Goal: Information Seeking & Learning: Learn about a topic

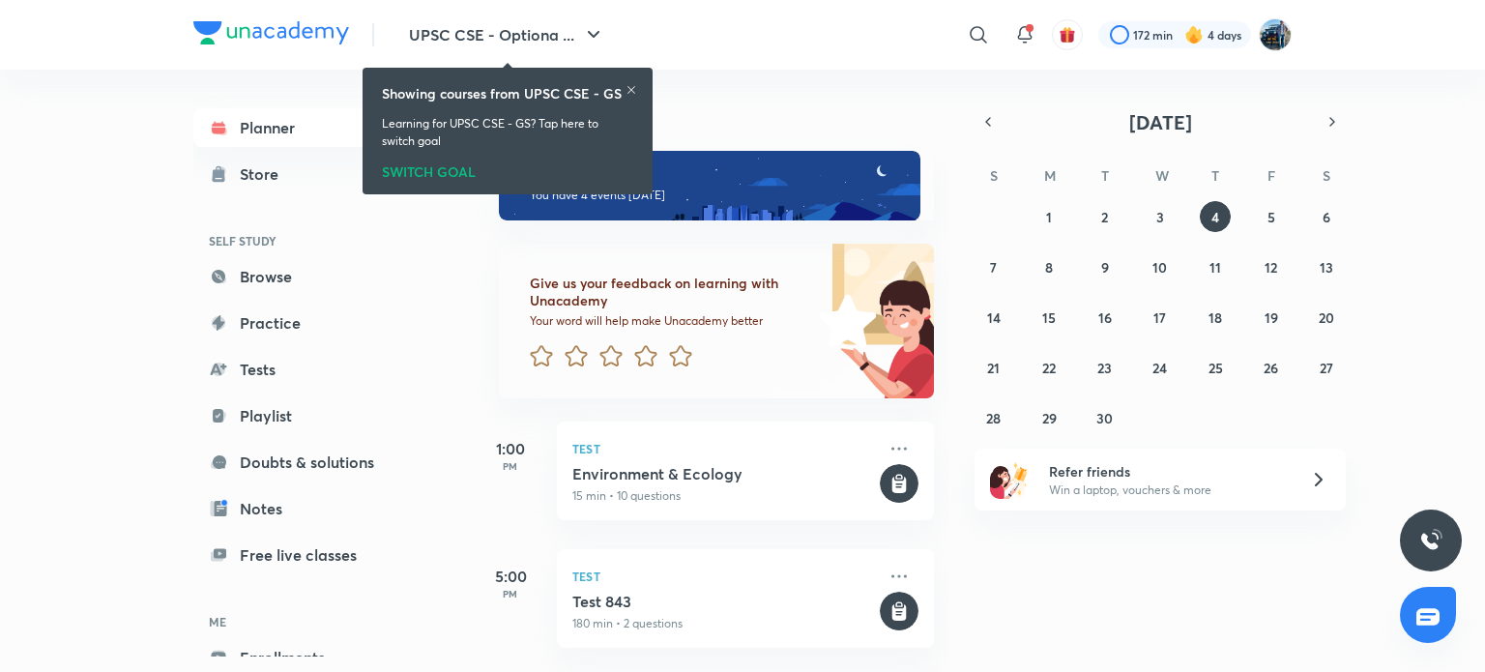
click at [633, 87] on icon at bounding box center [631, 90] width 8 height 8
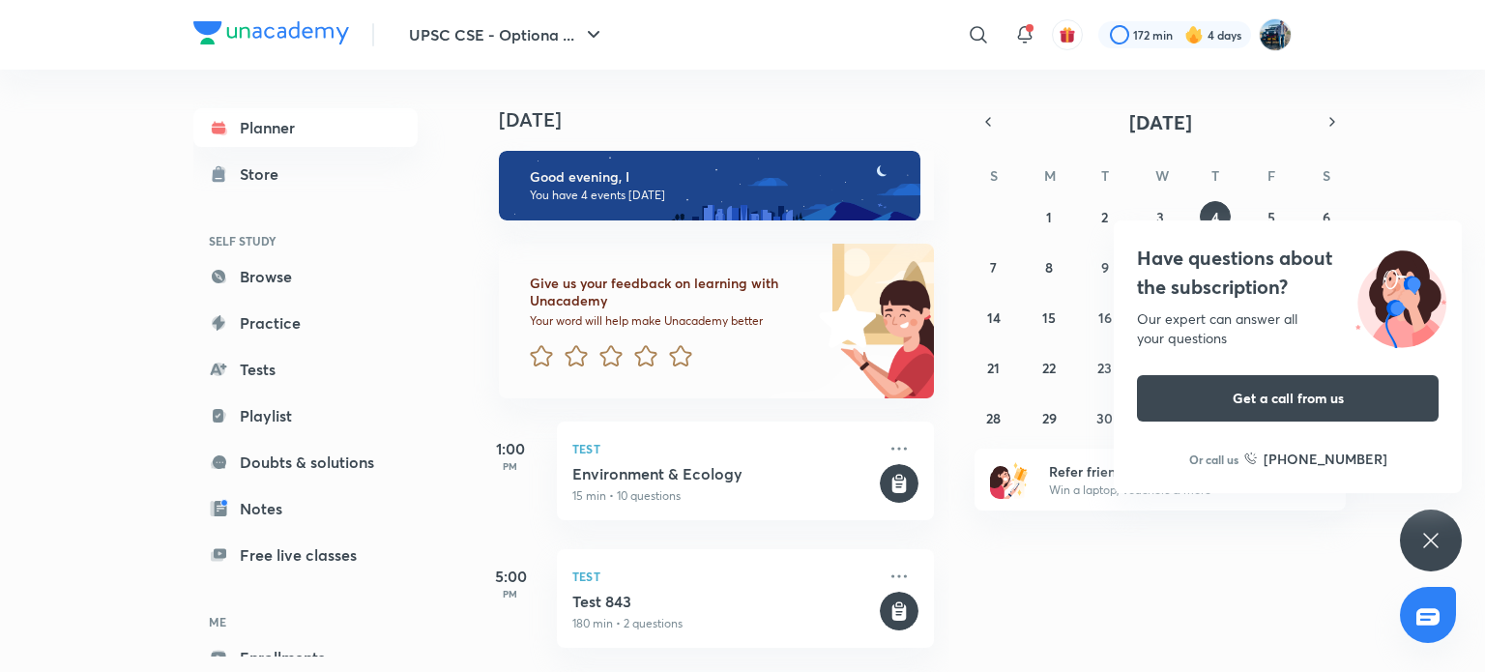
click at [1439, 535] on icon at bounding box center [1430, 540] width 23 height 23
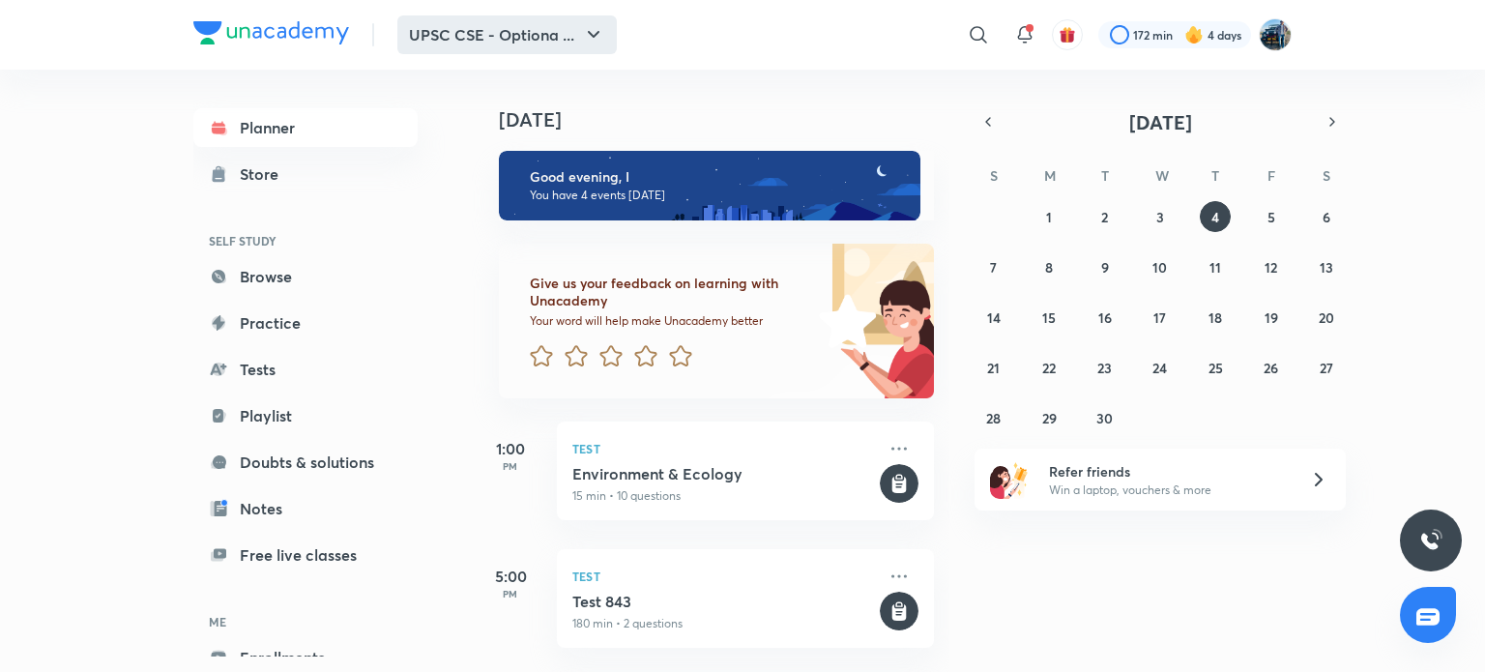
click at [574, 25] on button "UPSC CSE - Optiona ..." at bounding box center [506, 34] width 219 height 39
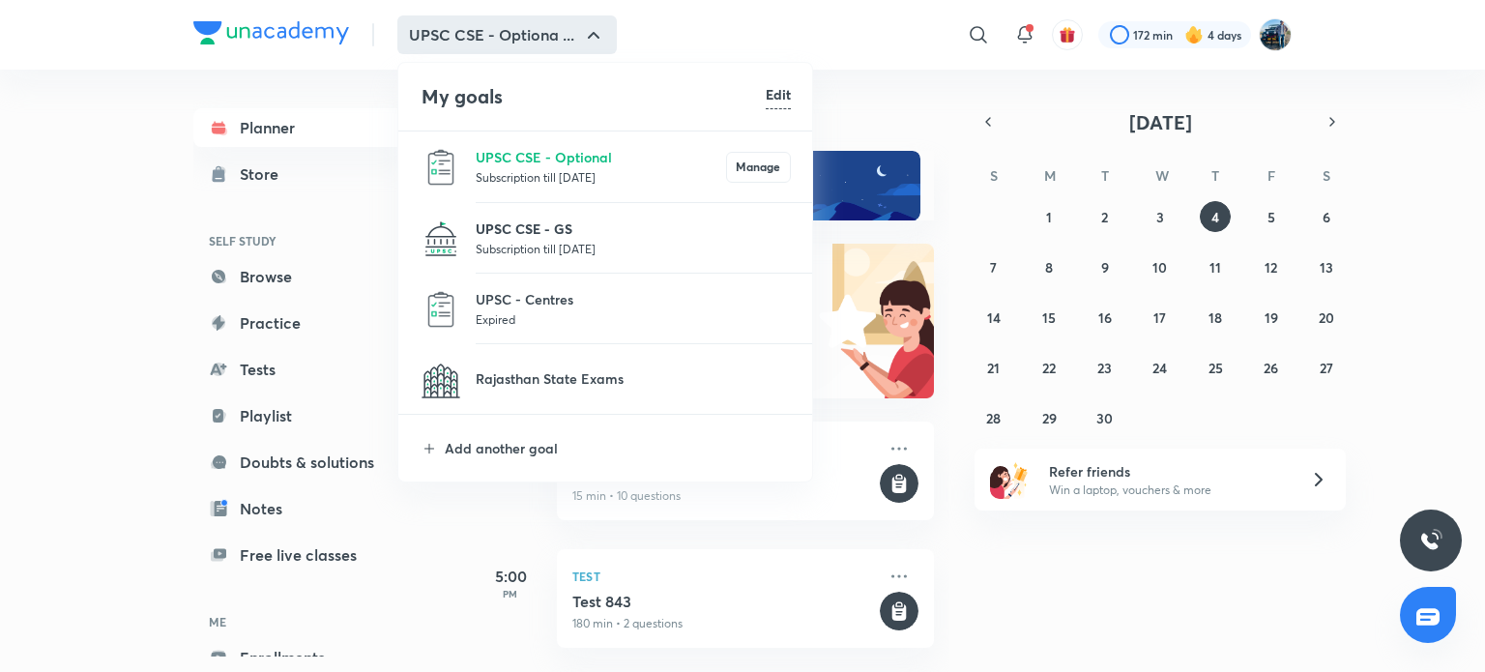
click at [571, 227] on p "UPSC CSE - GS" at bounding box center [633, 228] width 315 height 20
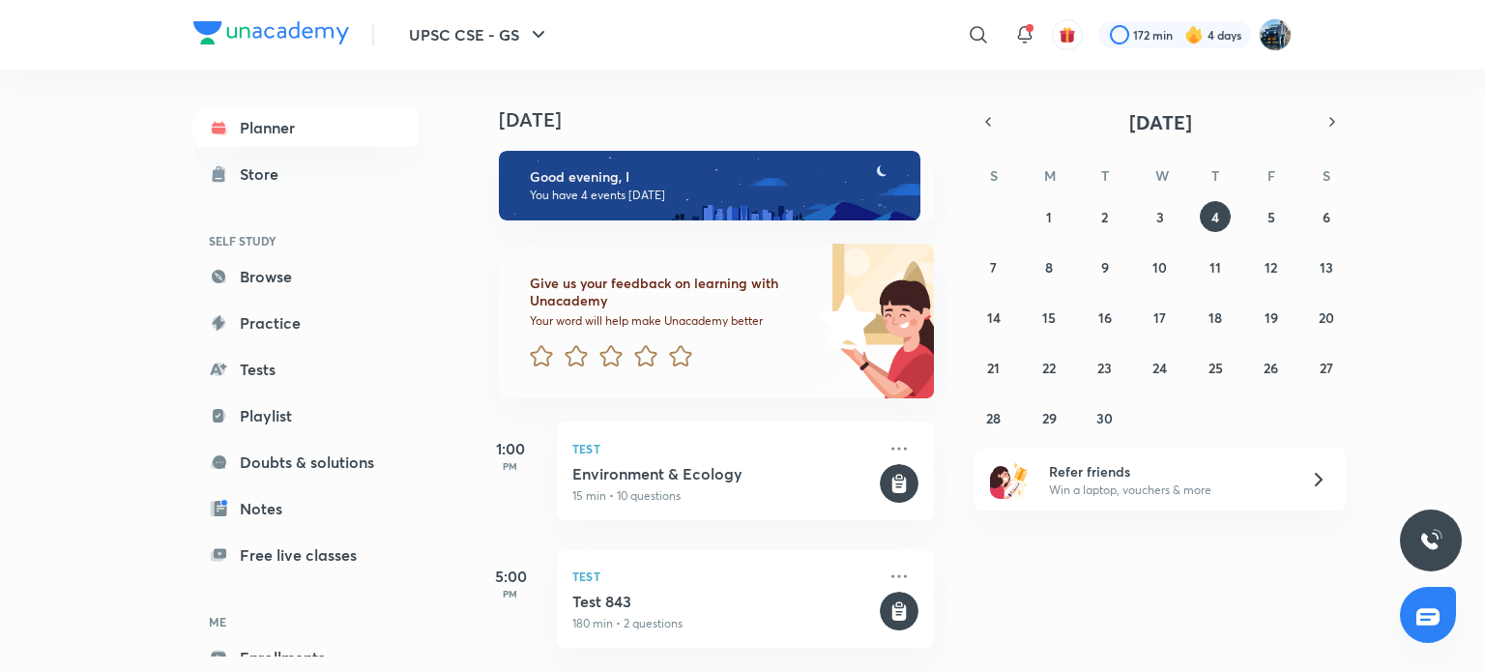
click at [906, 53] on div "​" at bounding box center [820, 35] width 356 height 46
click at [291, 409] on link "Playlist" at bounding box center [305, 415] width 224 height 39
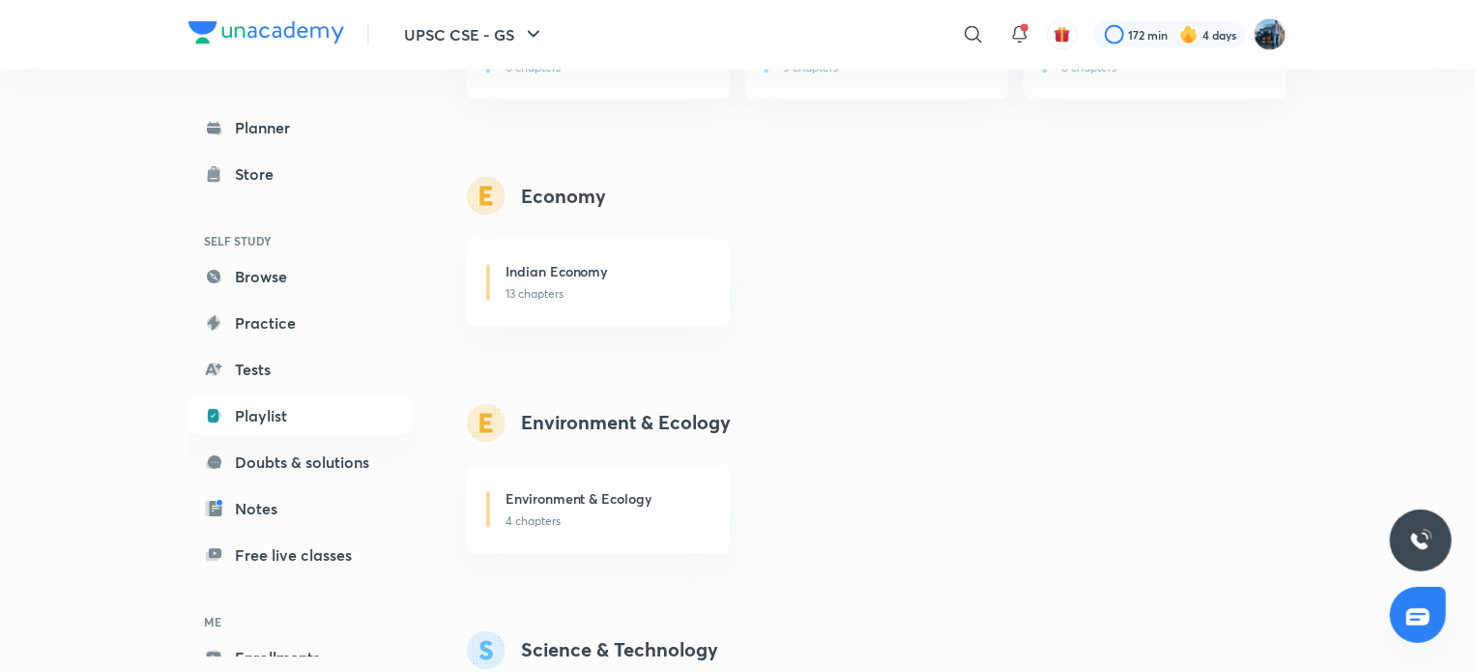
scroll to position [1628, 0]
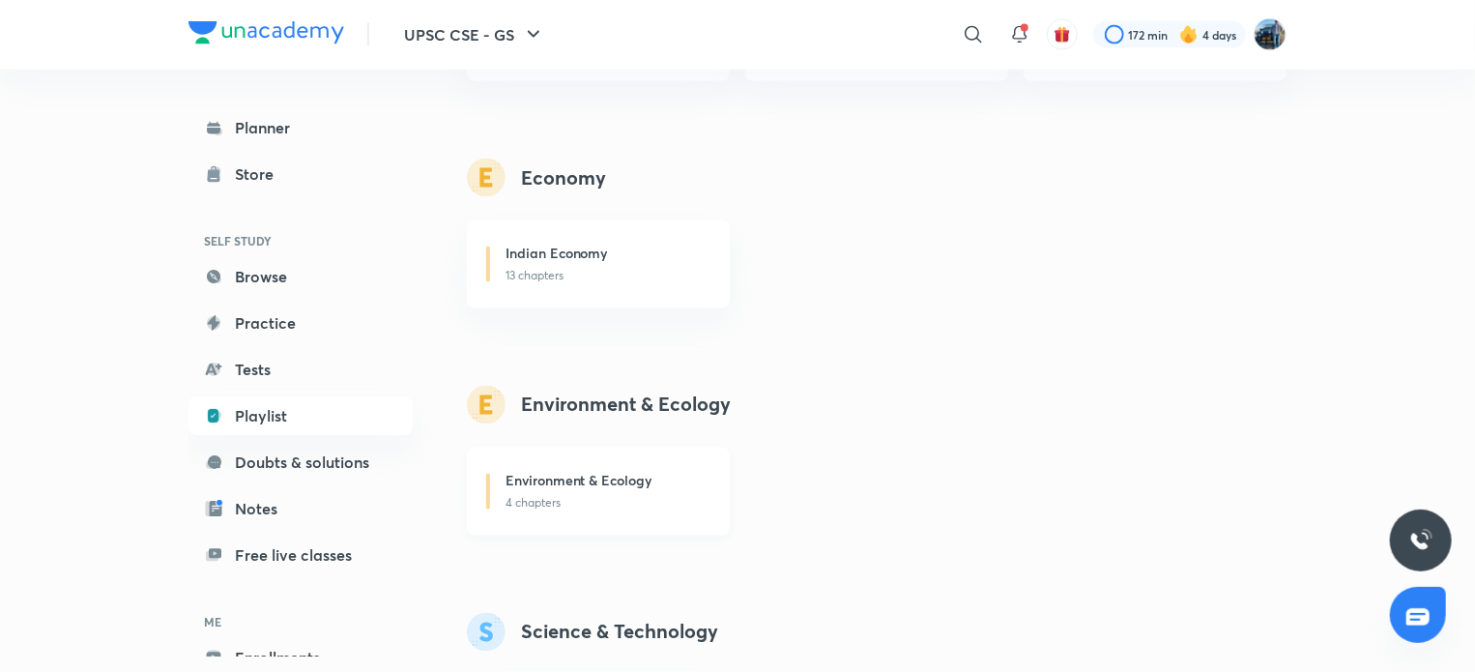
click at [672, 480] on div "Environment & Ecology" at bounding box center [606, 483] width 201 height 24
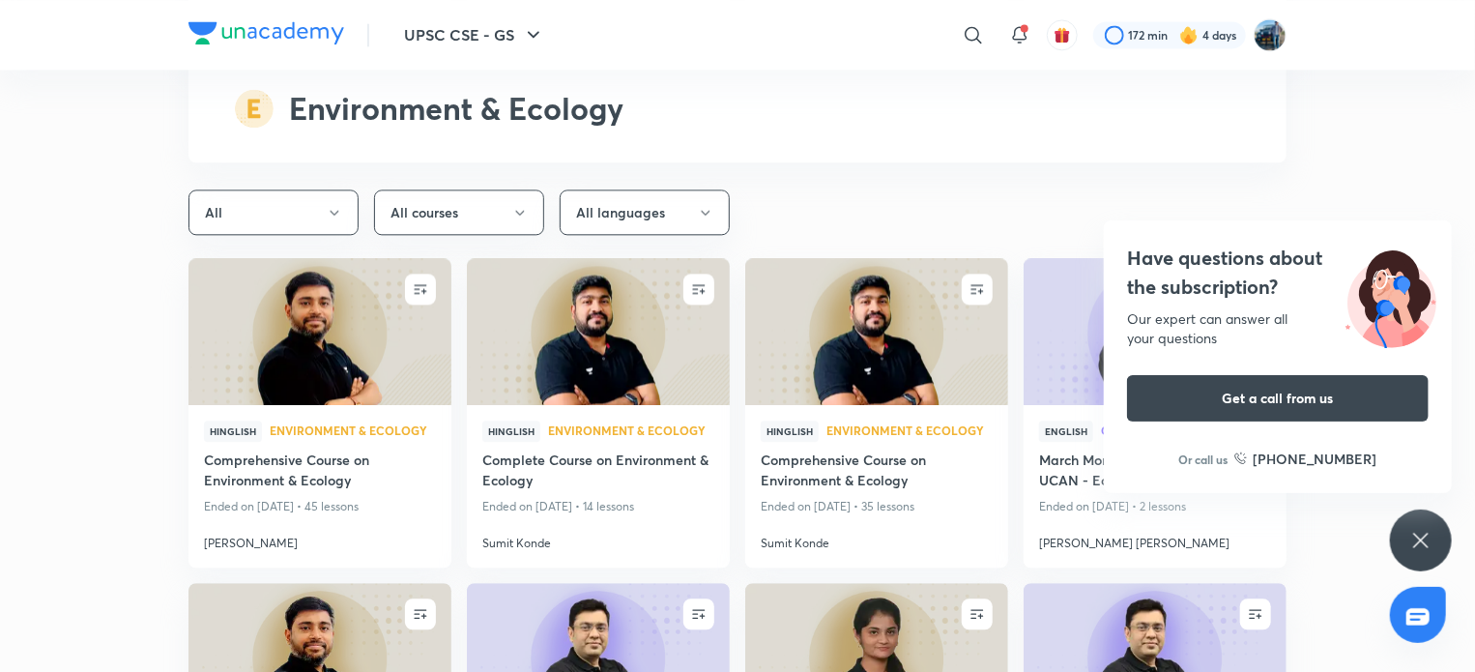
scroll to position [5912, 0]
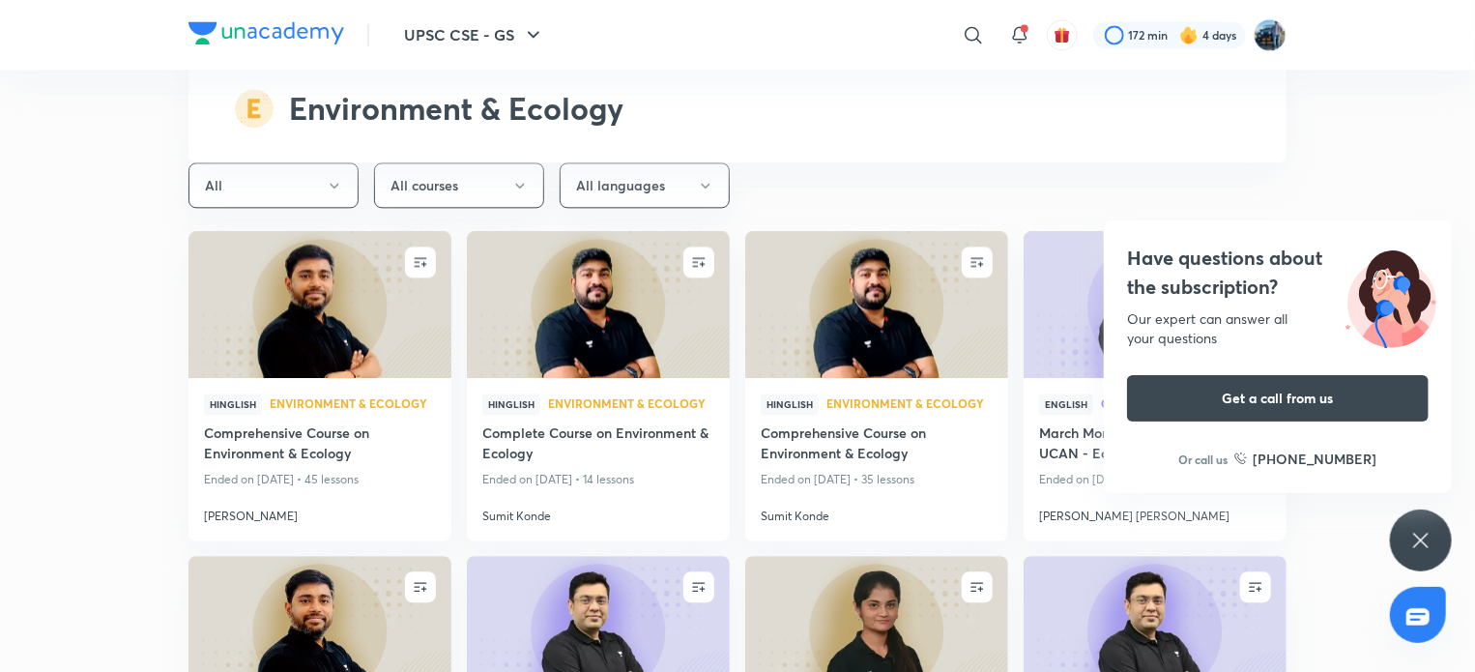
click at [1405, 521] on div "Have questions about the subscription? Our expert can answer all your questions…" at bounding box center [1421, 540] width 62 height 62
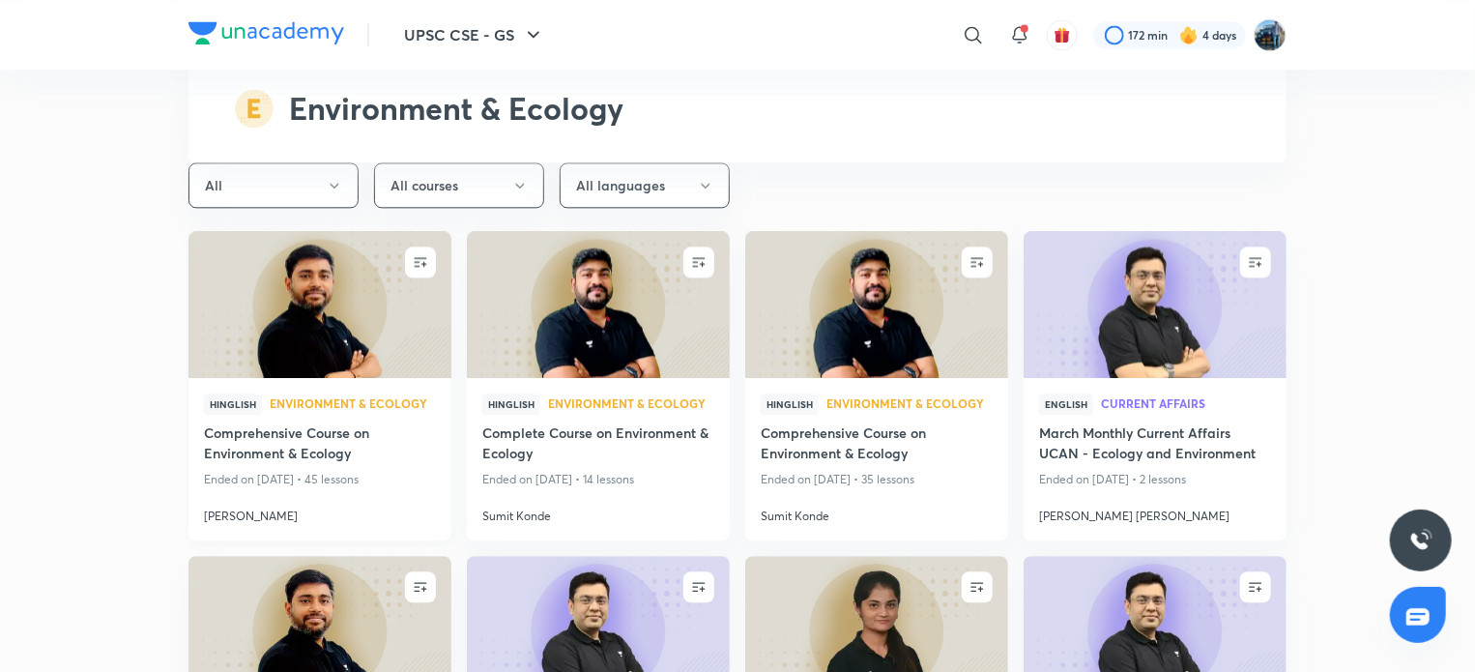
click at [348, 353] on img at bounding box center [320, 304] width 268 height 150
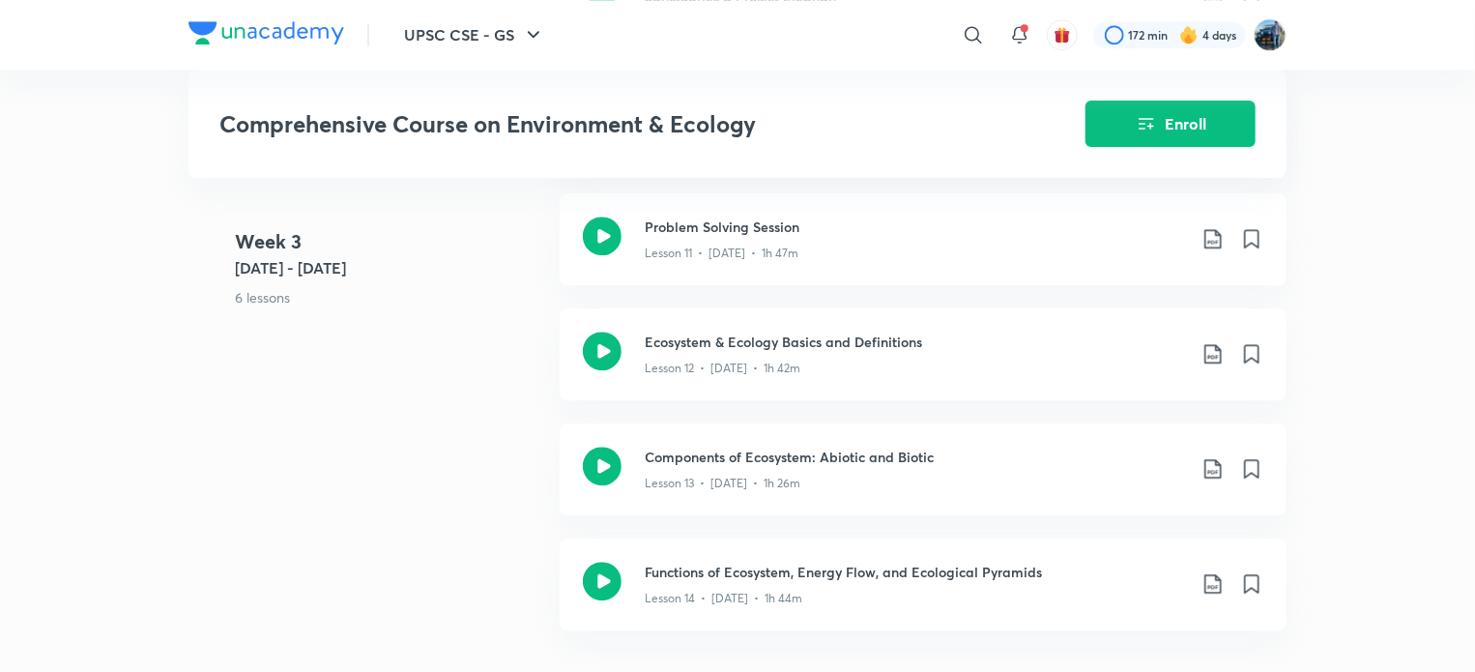
scroll to position [2612, 0]
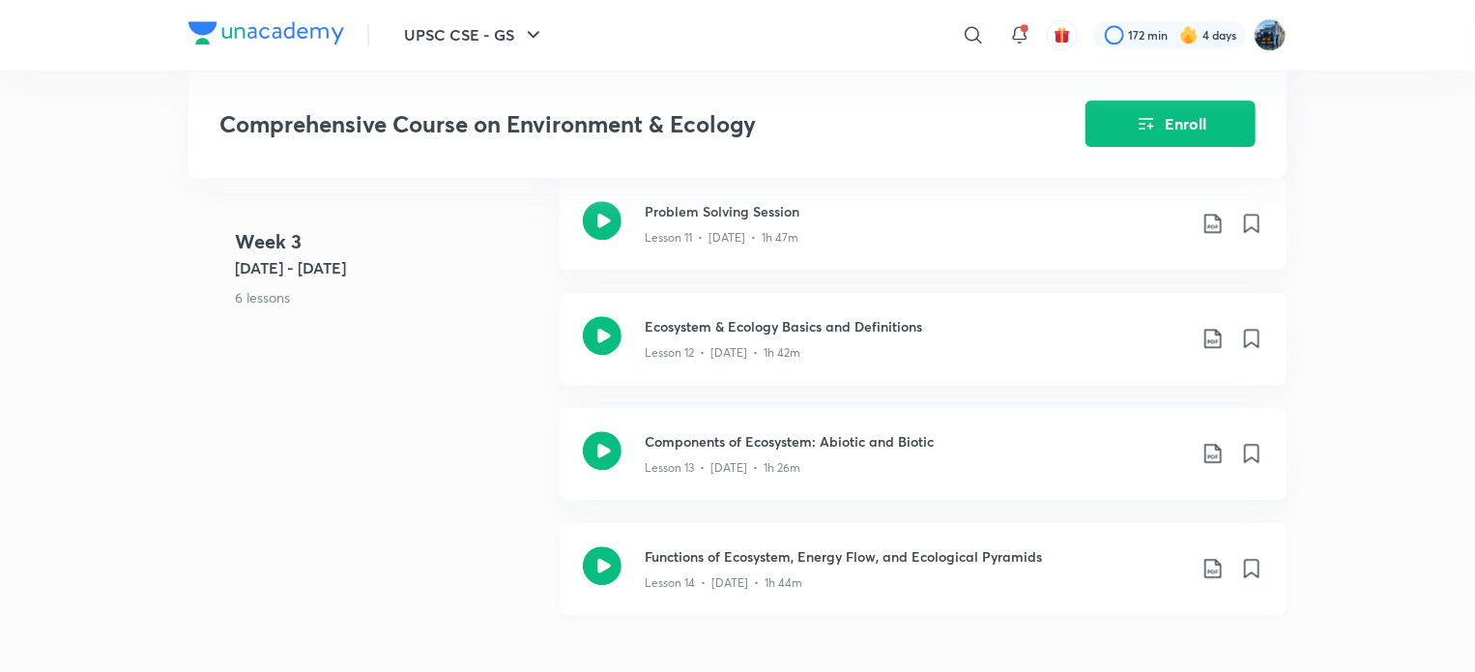
click at [1065, 562] on div "Functions of Ecosystem, Energy Flow, and Ecological Pyramids Lesson 14 • [DATE]…" at bounding box center [923, 569] width 727 height 92
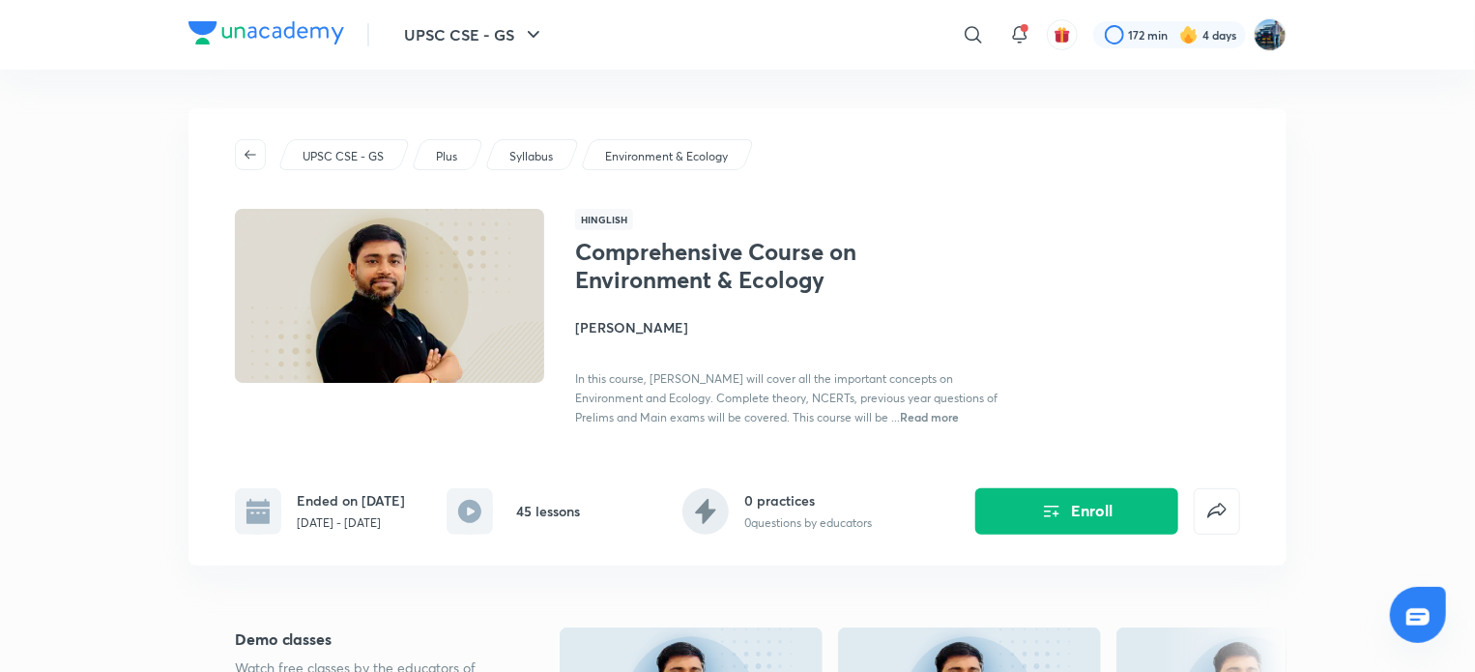
scroll to position [3788, 0]
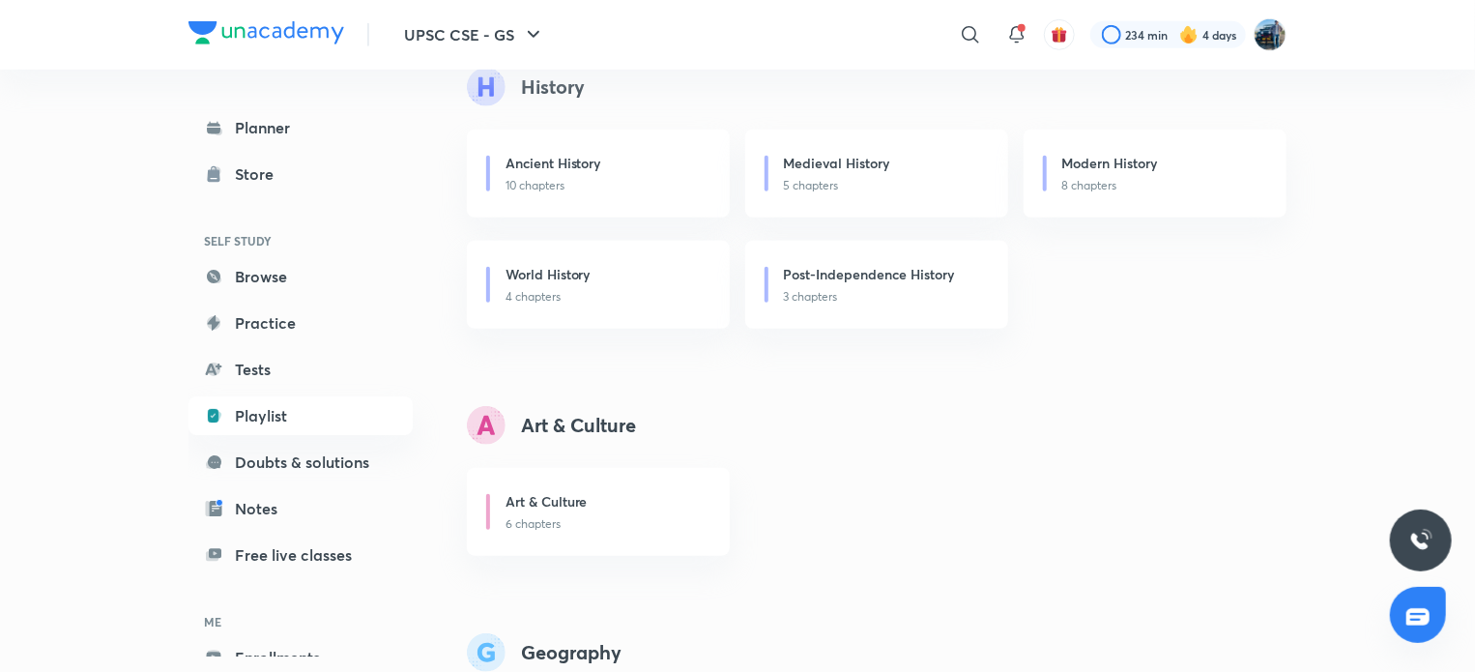
scroll to position [1176, 0]
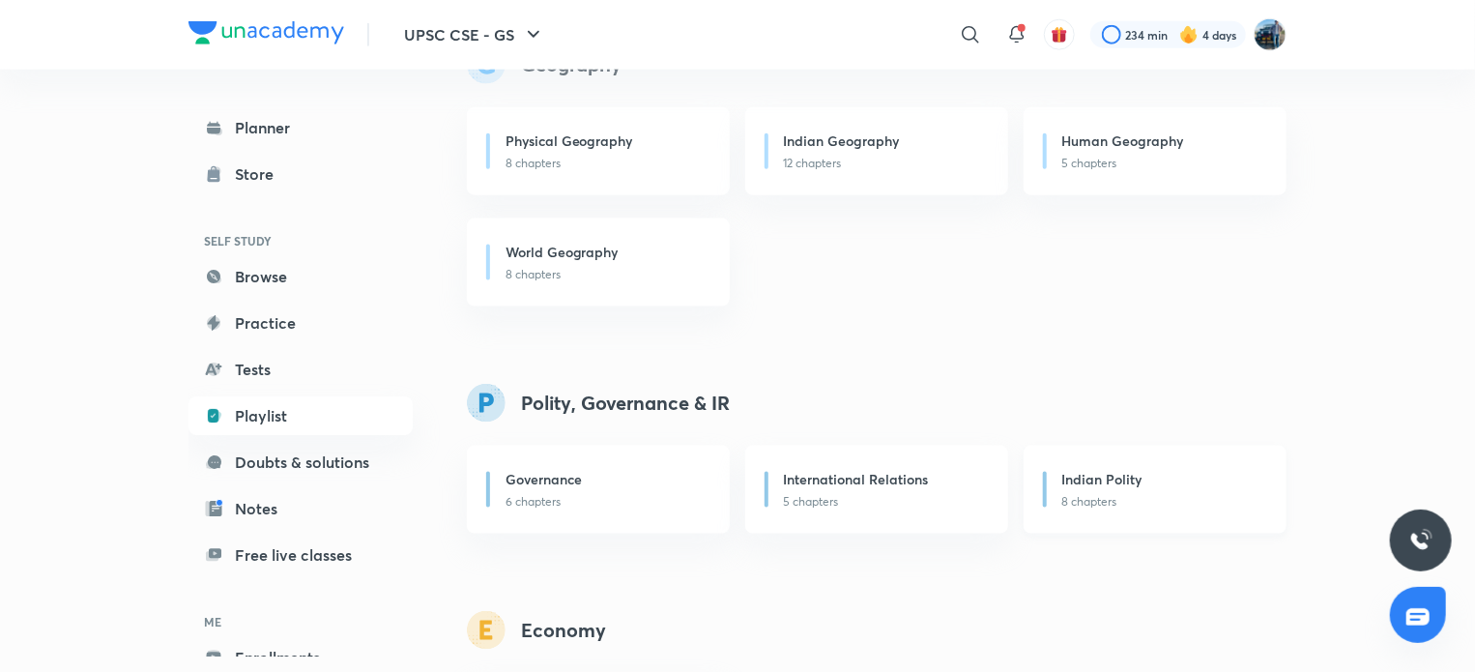
click at [1187, 458] on div "Indian Polity 8 chapters" at bounding box center [1155, 490] width 263 height 88
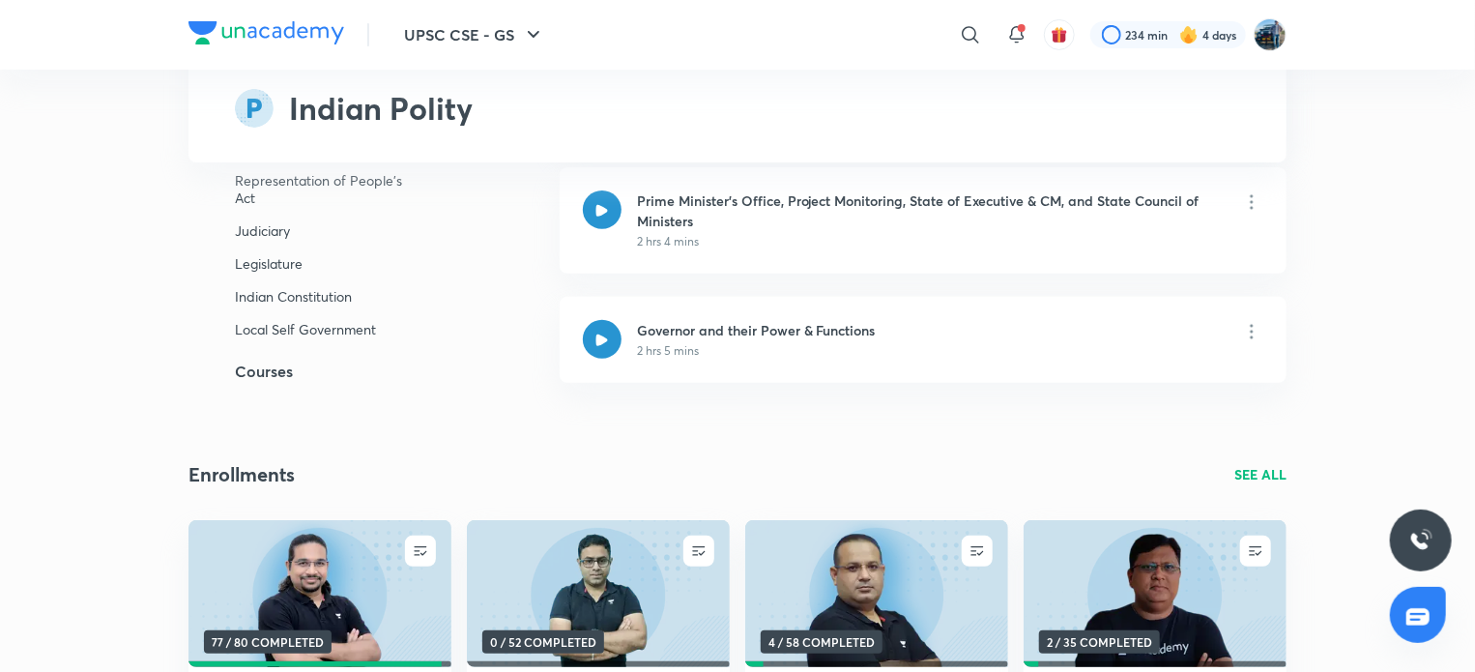
scroll to position [8233, 0]
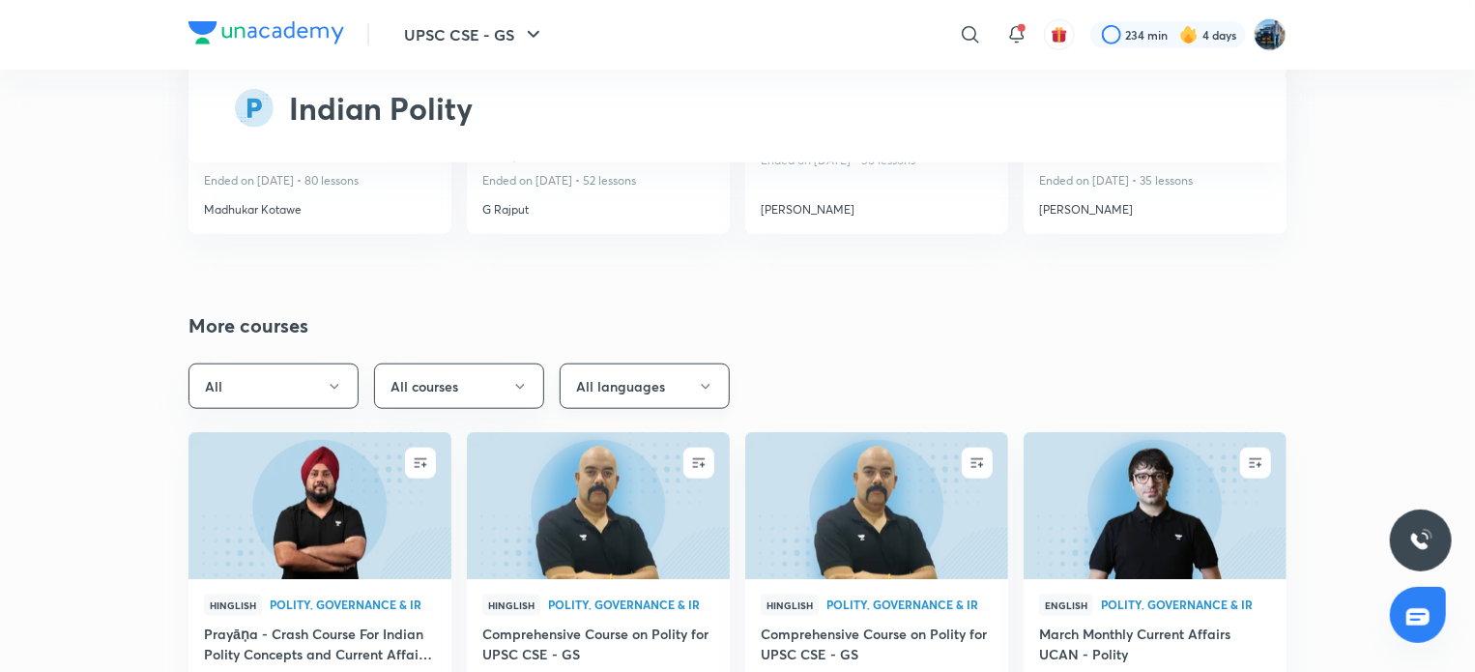
click at [697, 366] on button "All languages" at bounding box center [645, 386] width 170 height 45
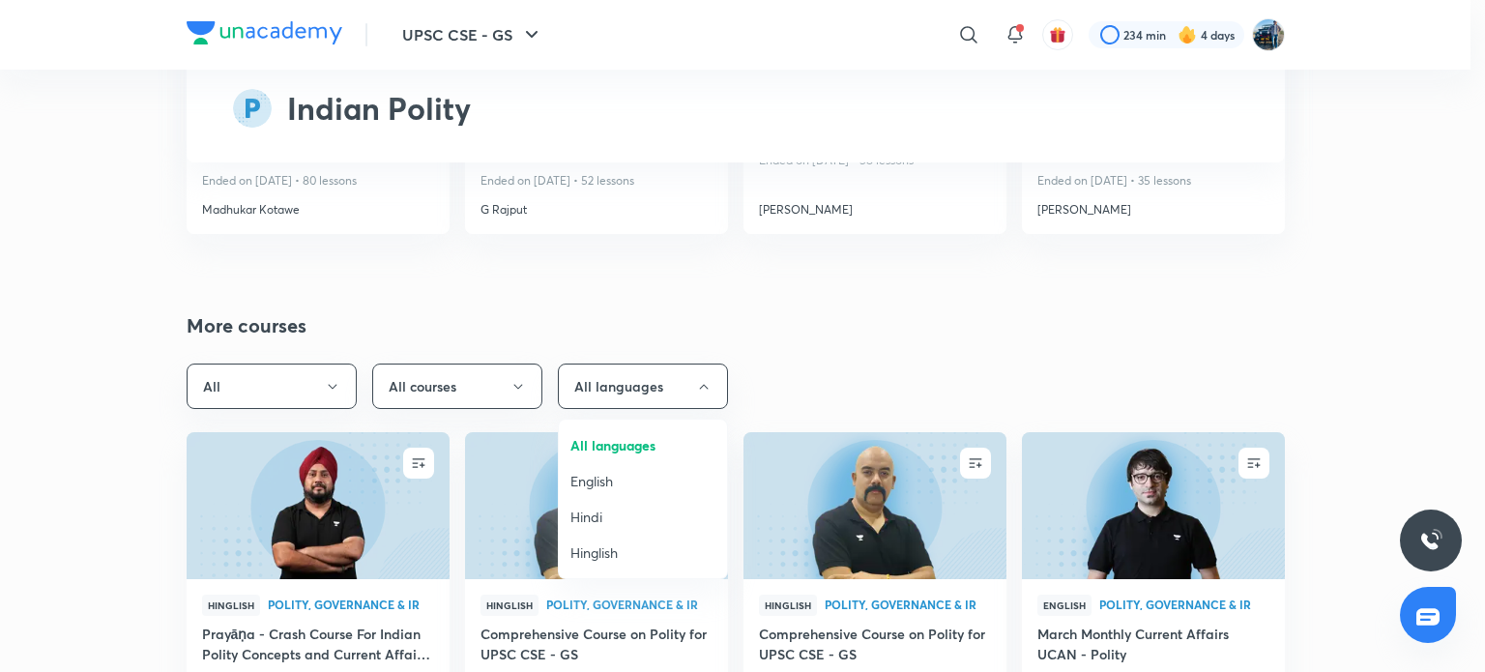
click at [591, 507] on span "Hindi" at bounding box center [642, 517] width 145 height 20
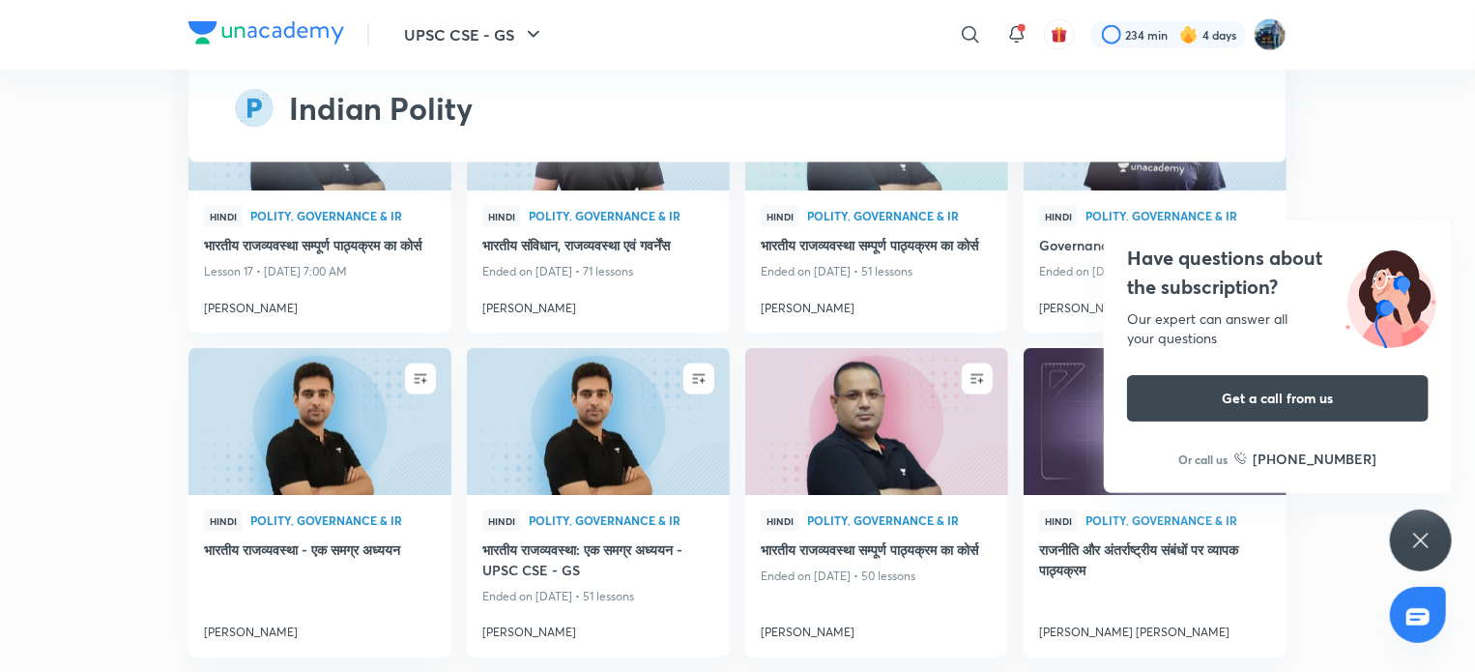
scroll to position [8682, 0]
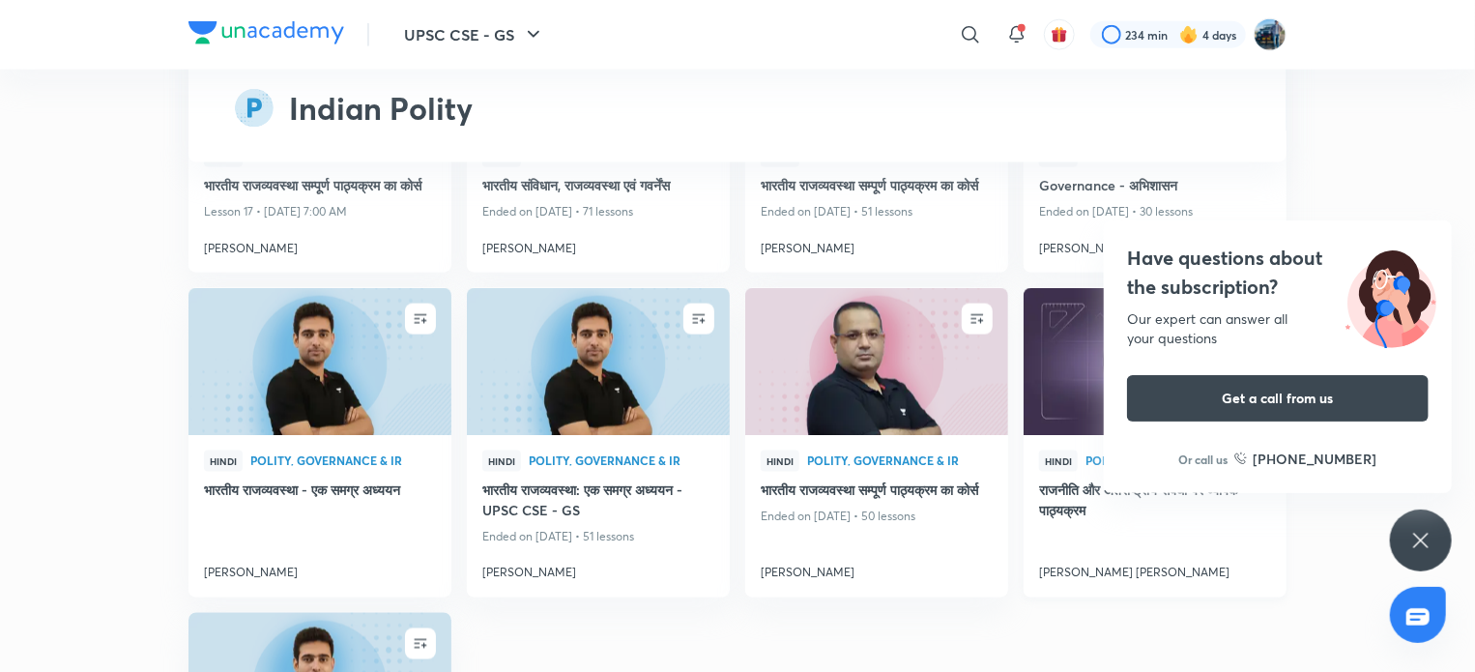
click at [1234, 557] on div at bounding box center [1155, 540] width 232 height 33
click at [1432, 537] on icon at bounding box center [1421, 540] width 23 height 23
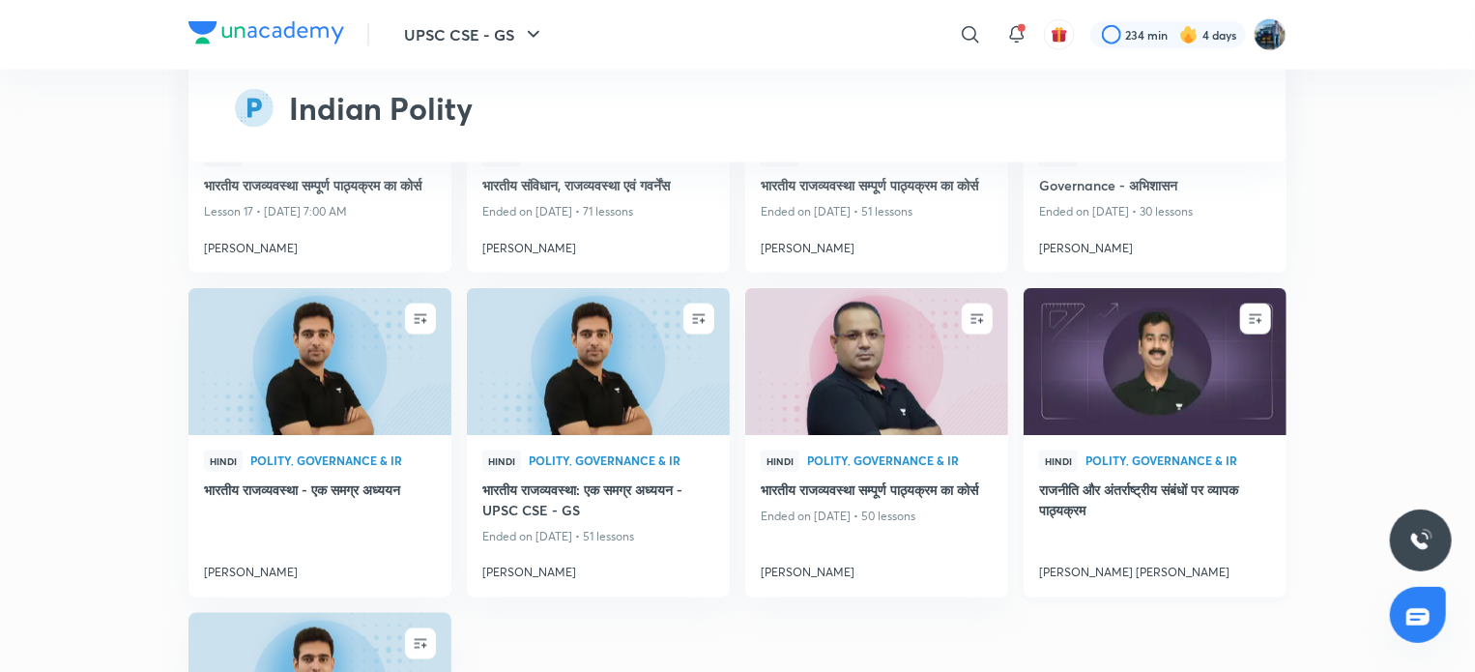
click at [1237, 436] on img at bounding box center [1155, 361] width 268 height 150
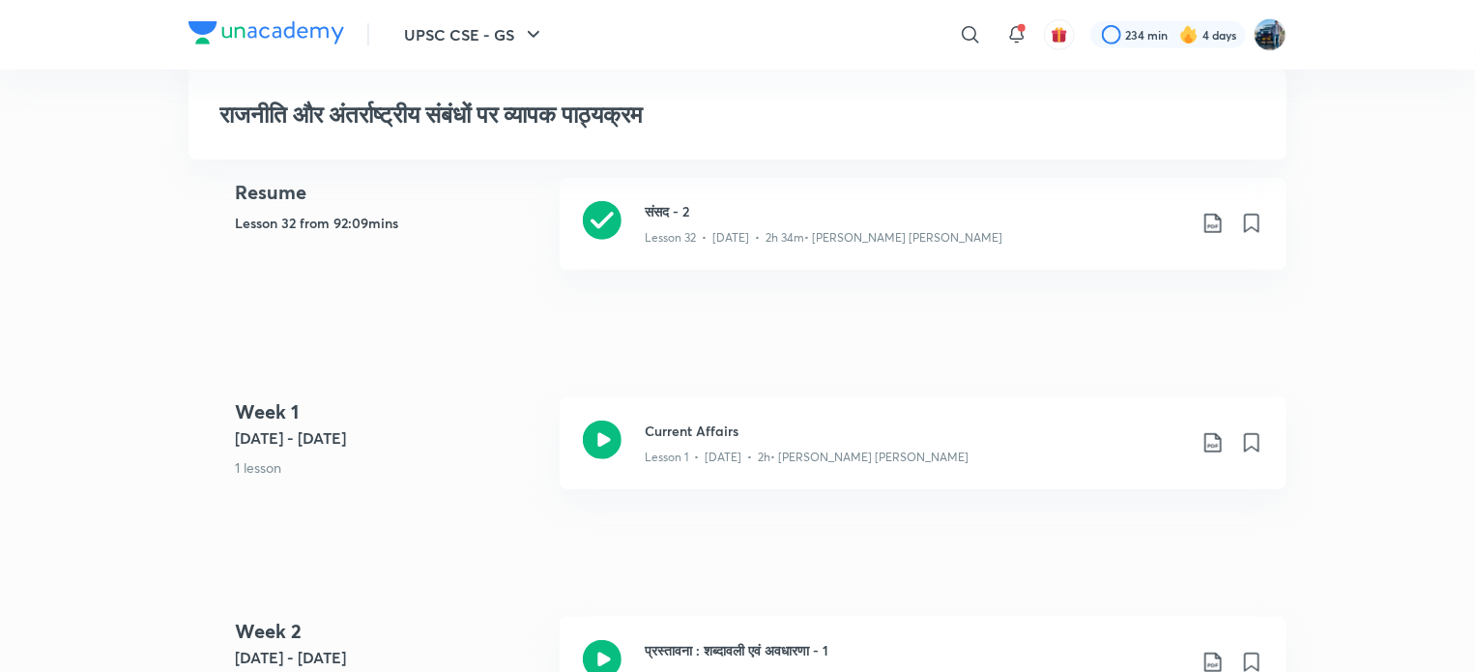
scroll to position [480, 0]
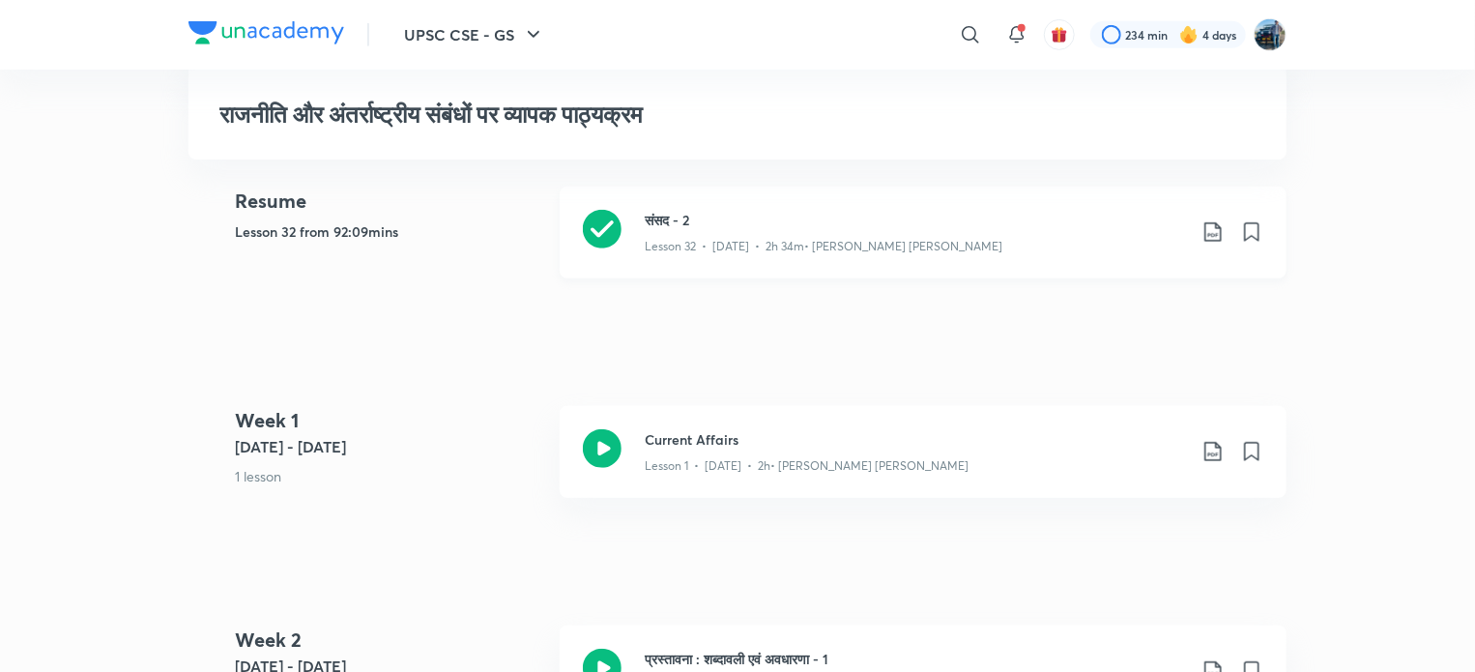
click at [1104, 216] on div "संसद - 2 Lesson 32 • [DATE] • 2h 34m • [PERSON_NAME] [PERSON_NAME]" at bounding box center [923, 233] width 727 height 92
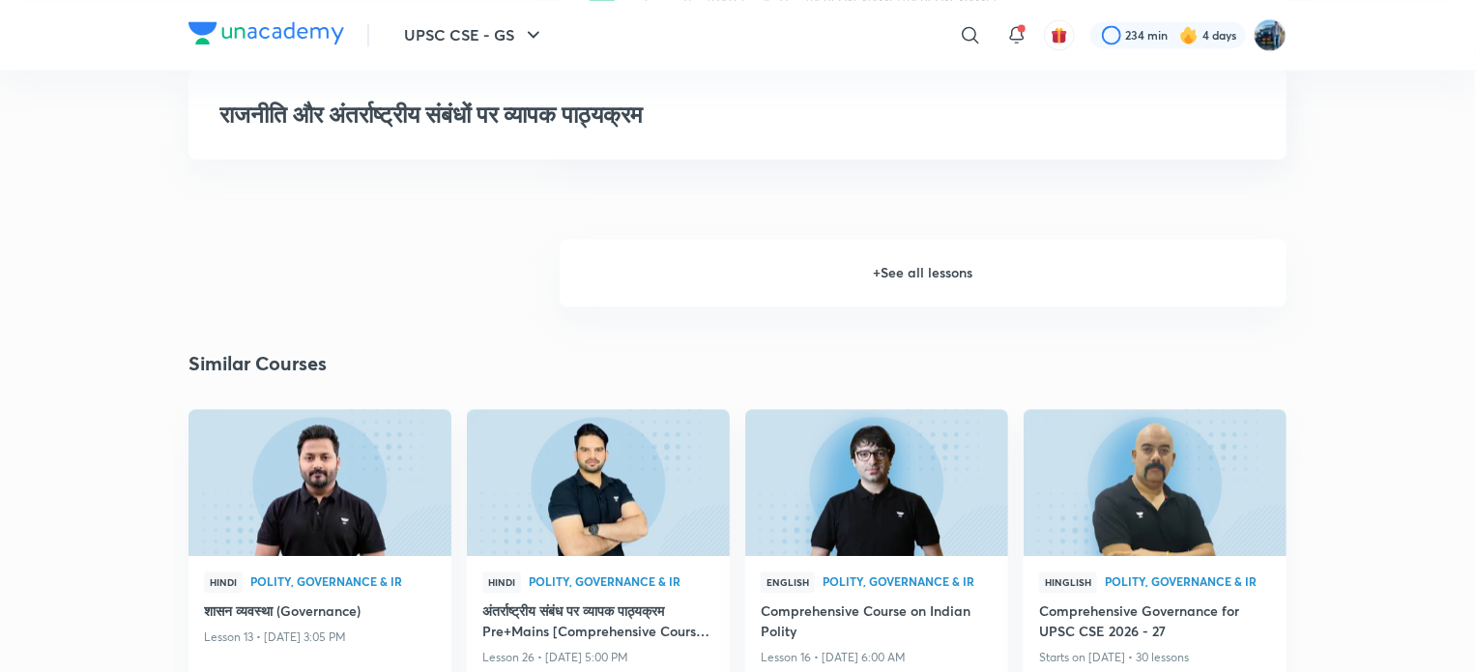
scroll to position [2108, 0]
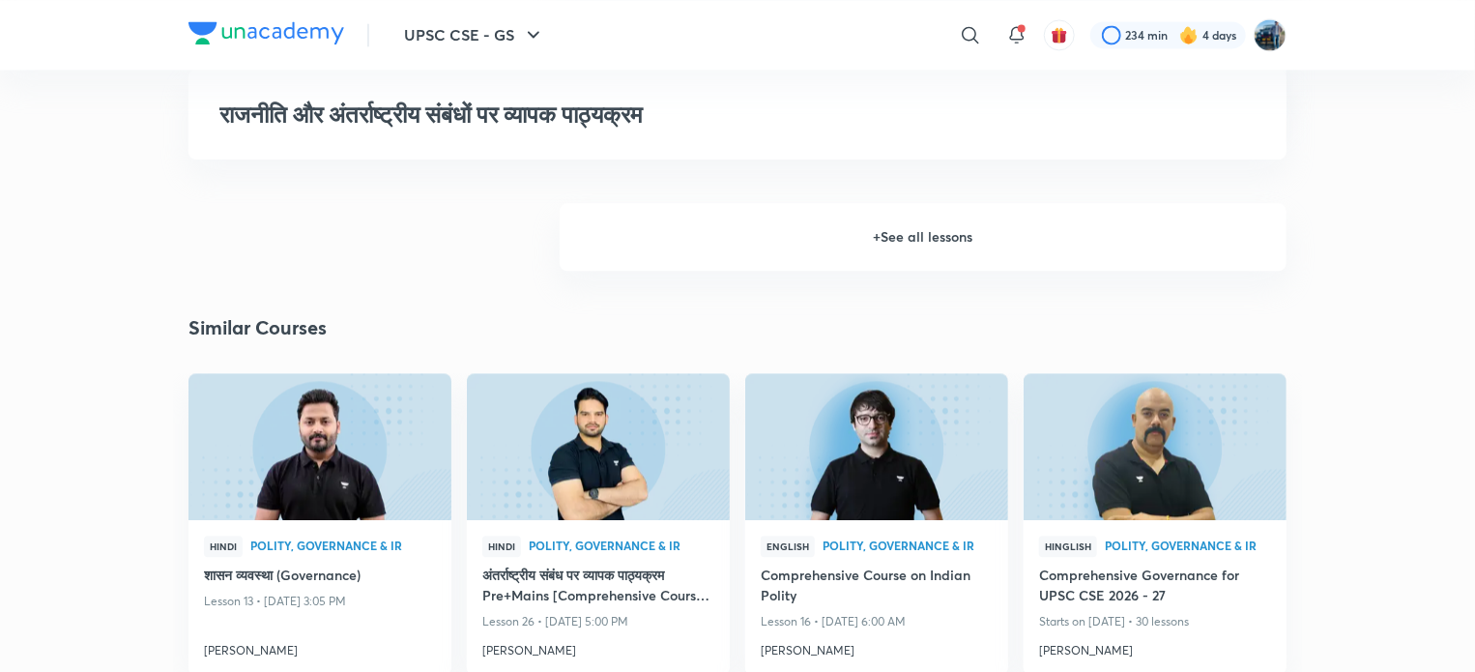
click at [1217, 221] on h6 "+ See all lessons" at bounding box center [923, 237] width 727 height 68
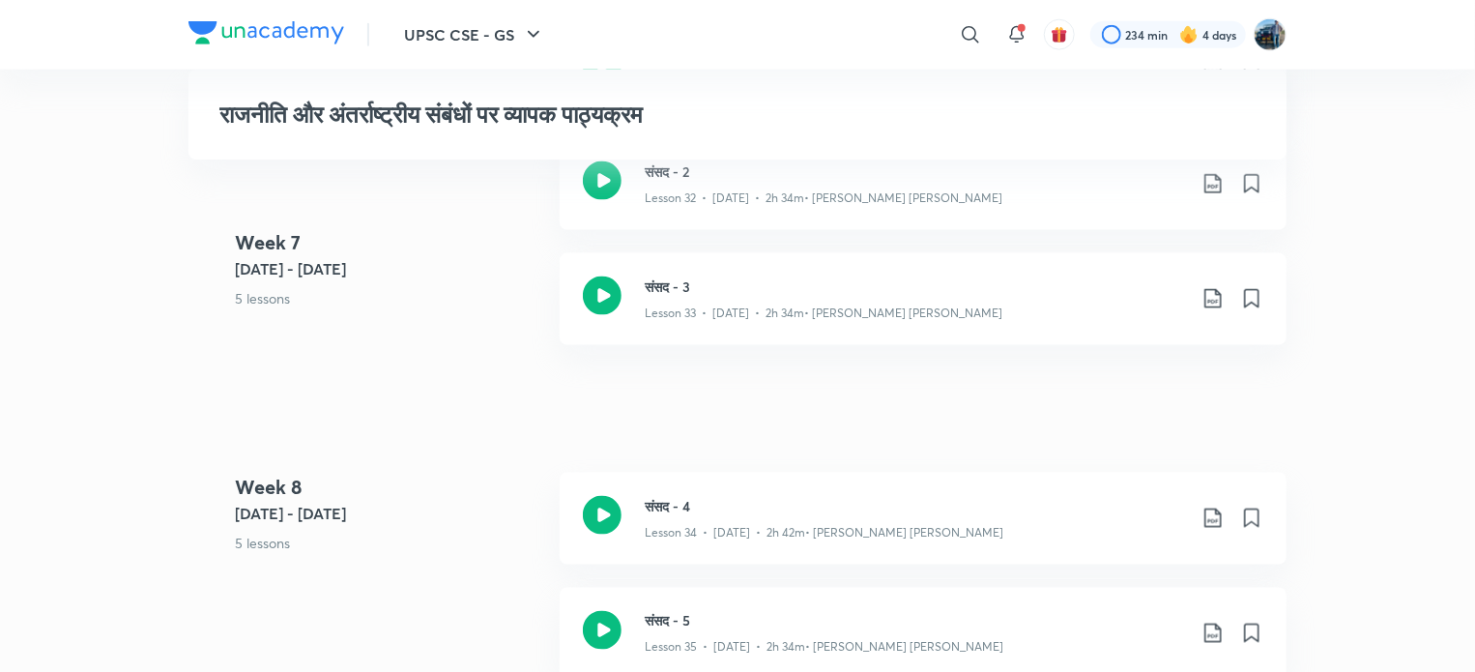
scroll to position [4905, 0]
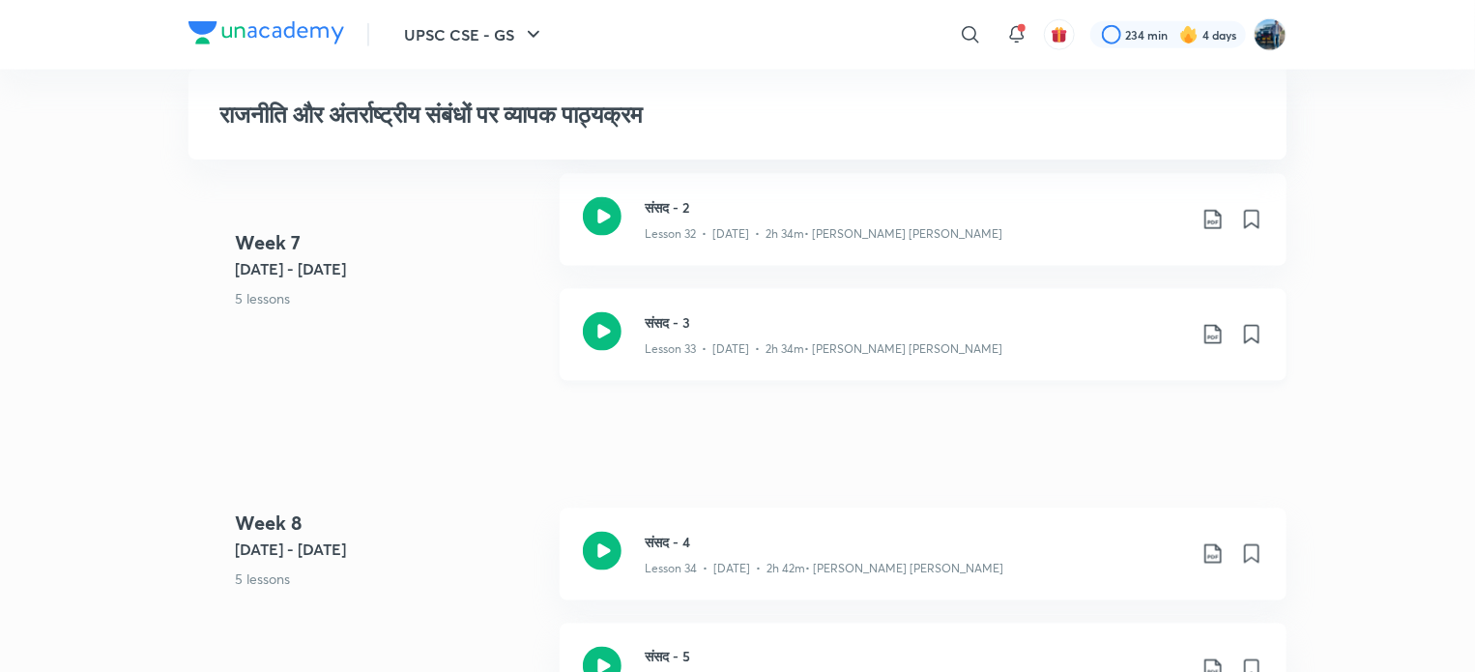
click at [1127, 374] on div "संसद - 3 Lesson 33 • [DATE] • 2h 34m • [PERSON_NAME] [PERSON_NAME]" at bounding box center [923, 335] width 727 height 92
